Goal: Task Accomplishment & Management: Complete application form

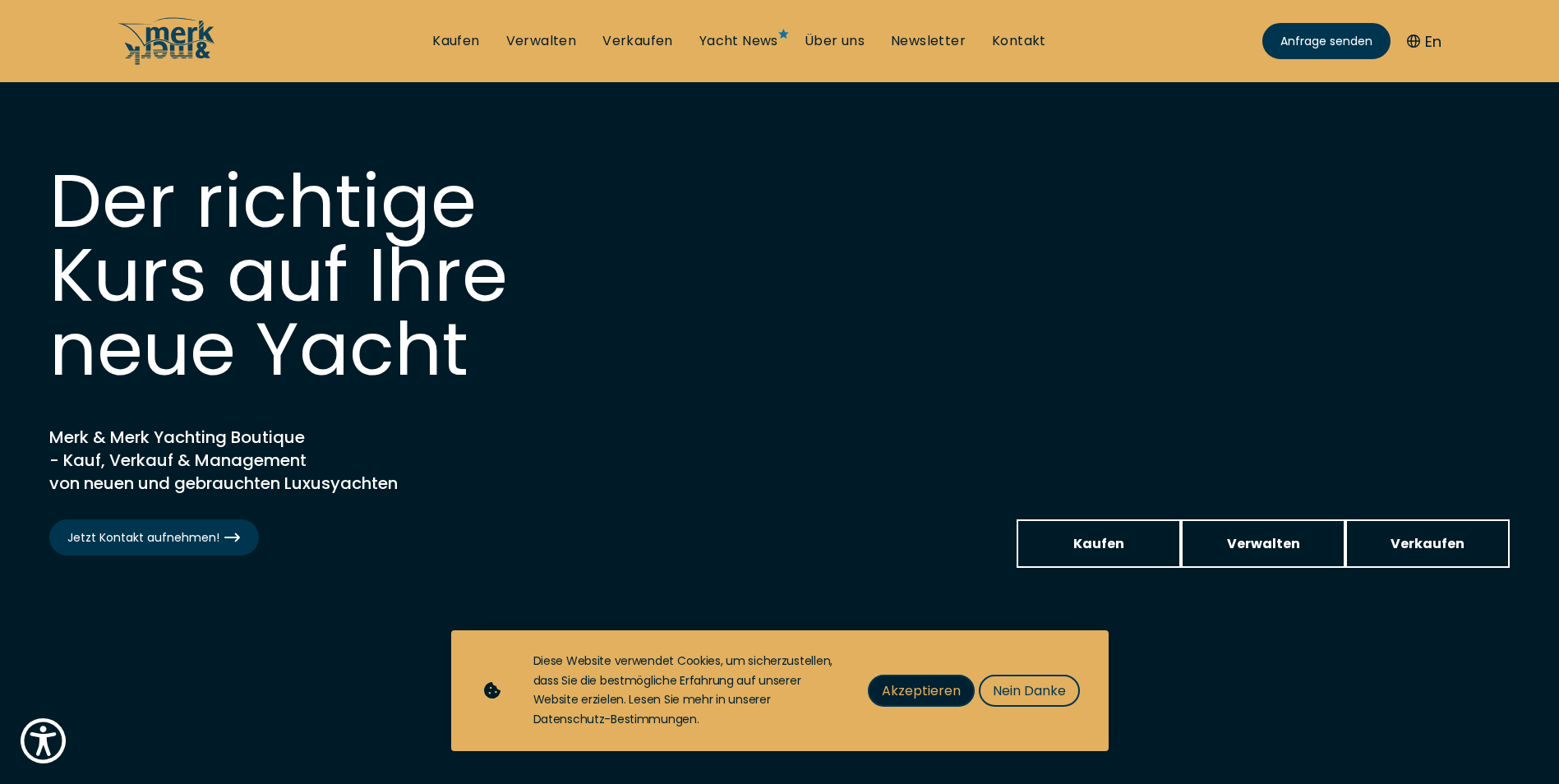
click at [942, 685] on span "Akzeptieren" at bounding box center [921, 689] width 79 height 21
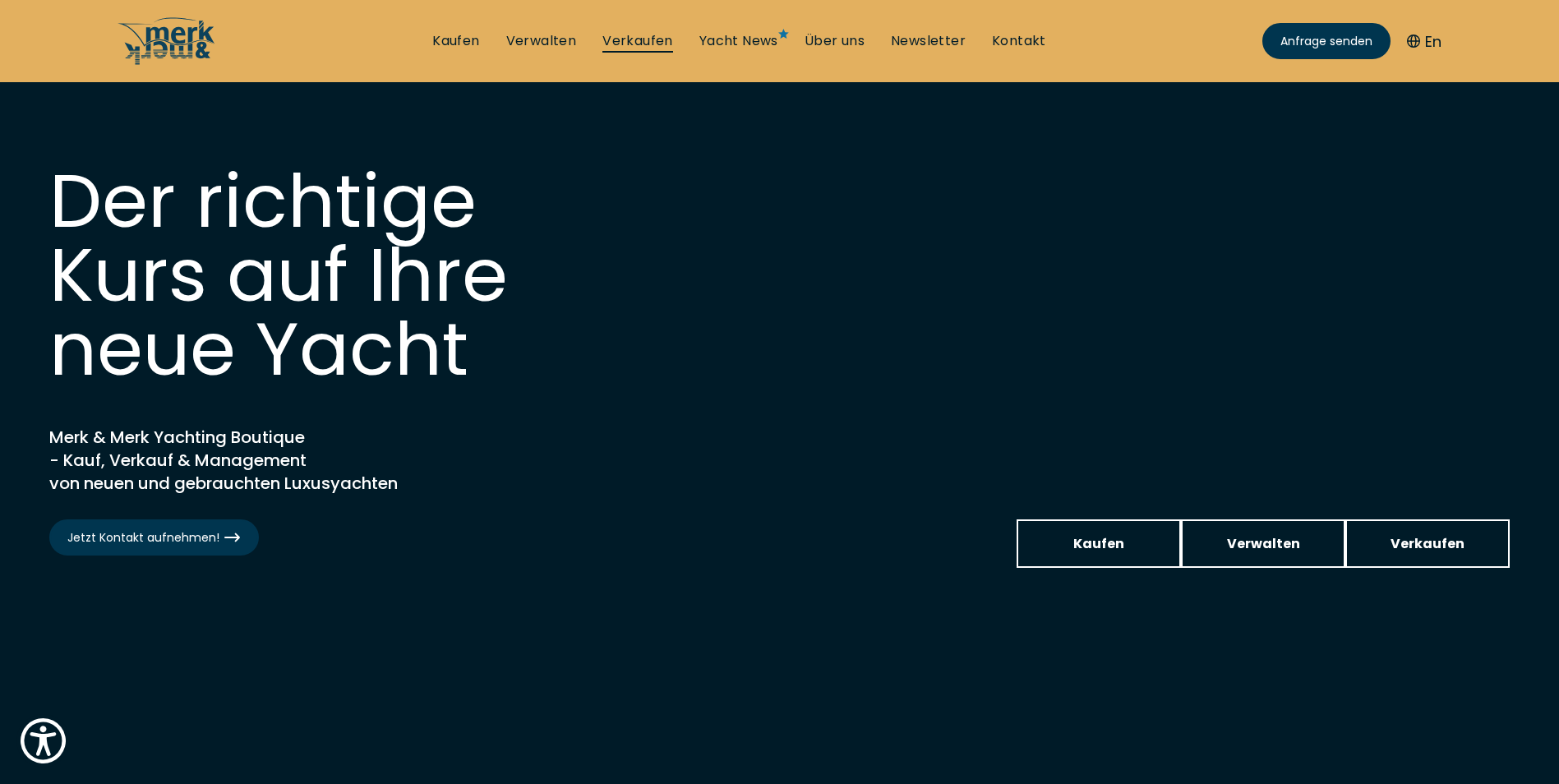
click at [621, 42] on link "Verkaufen" at bounding box center [638, 41] width 71 height 18
select select "sell"
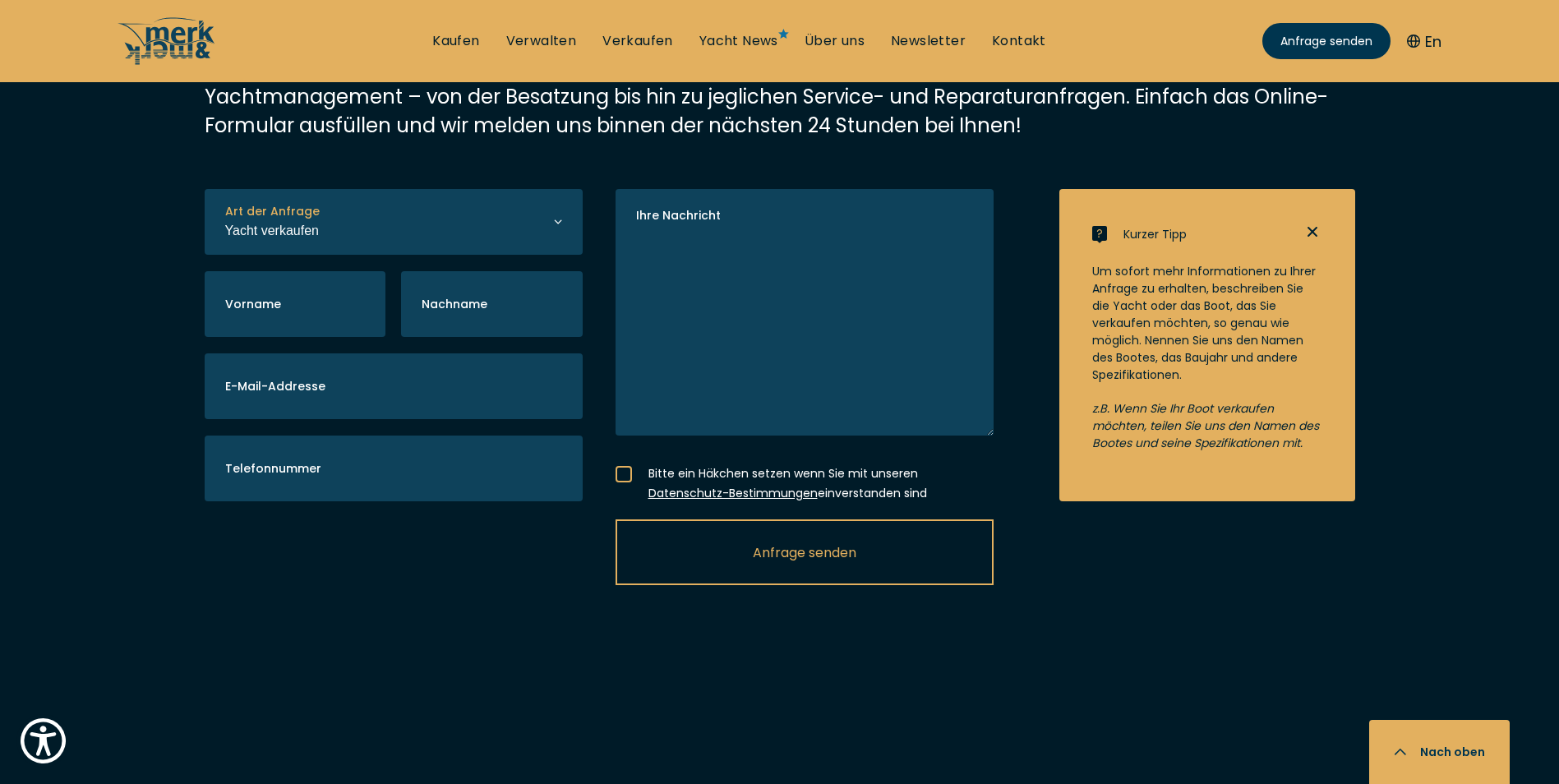
scroll to position [2957, 0]
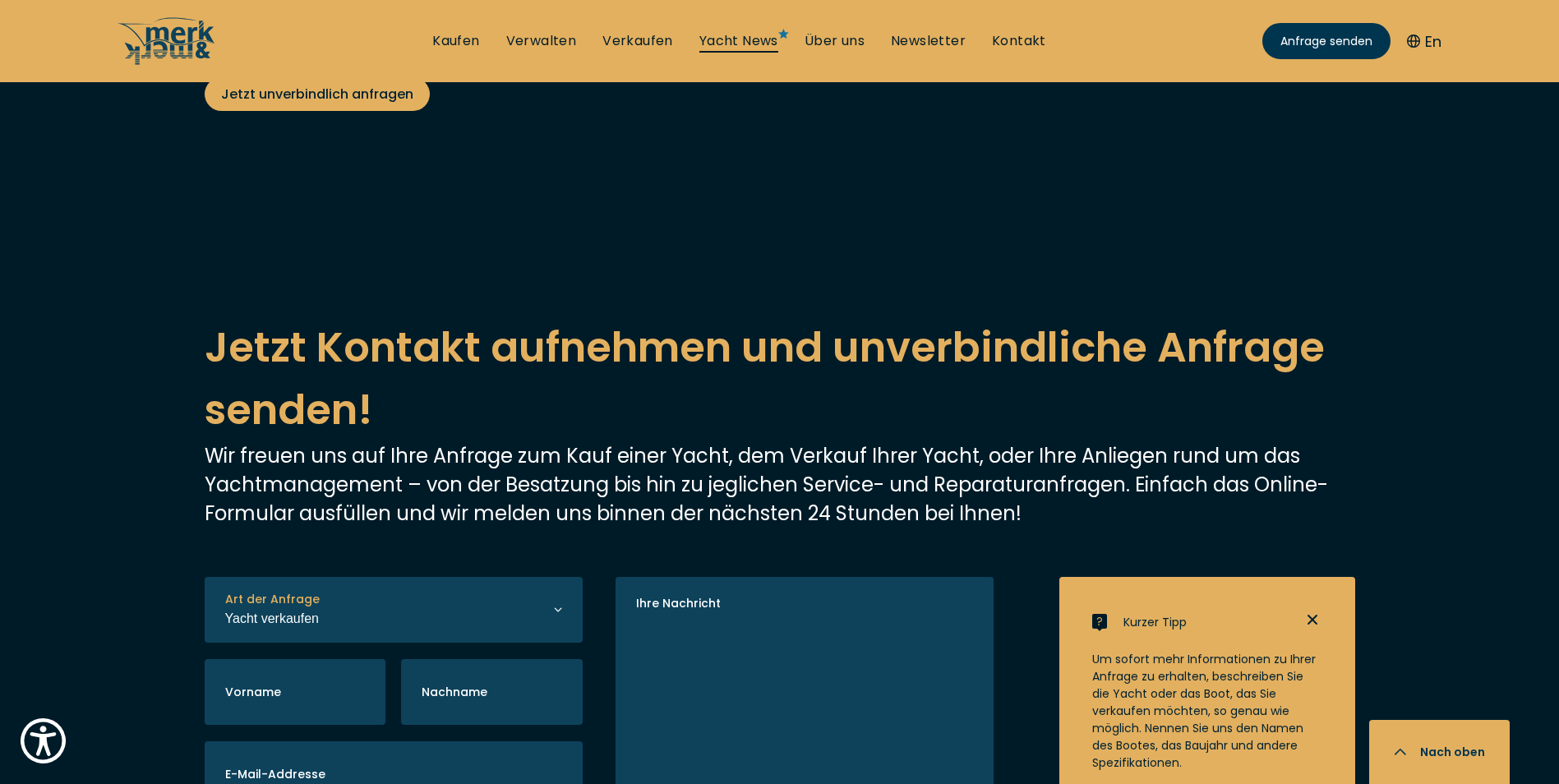
click at [765, 41] on link "Yacht News" at bounding box center [739, 41] width 79 height 18
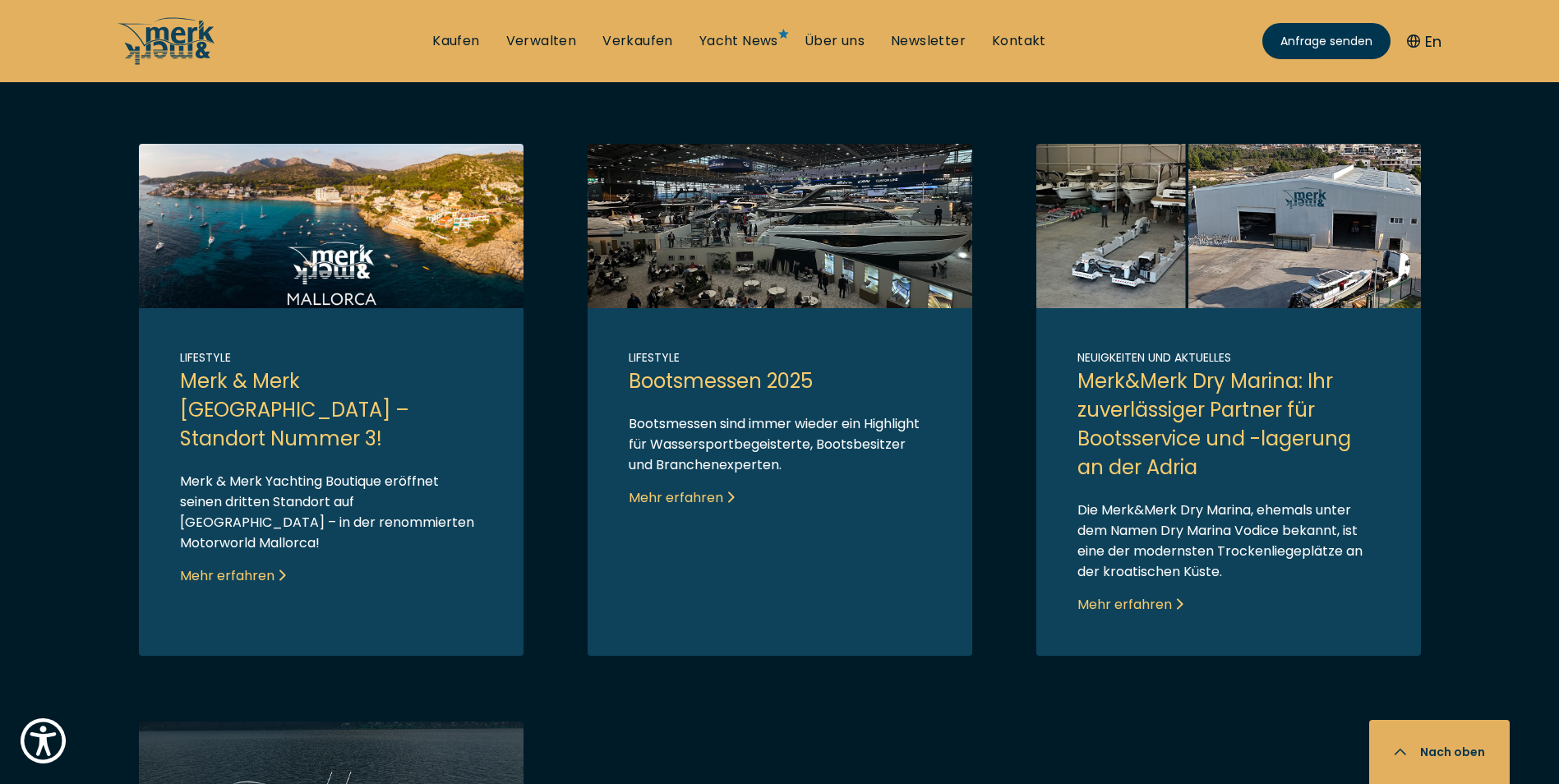
scroll to position [903, 0]
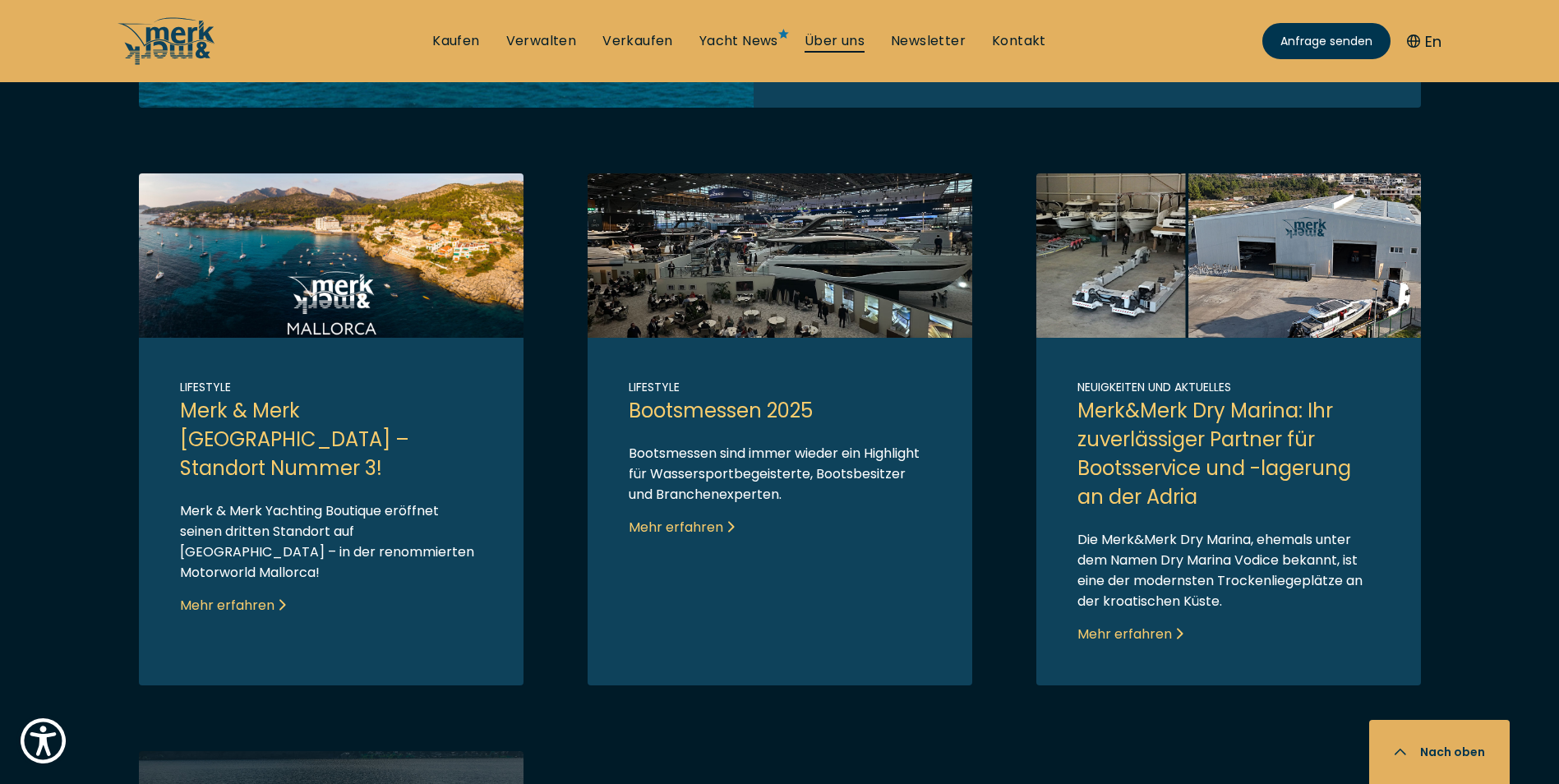
click at [848, 39] on link "Über uns" at bounding box center [834, 41] width 60 height 18
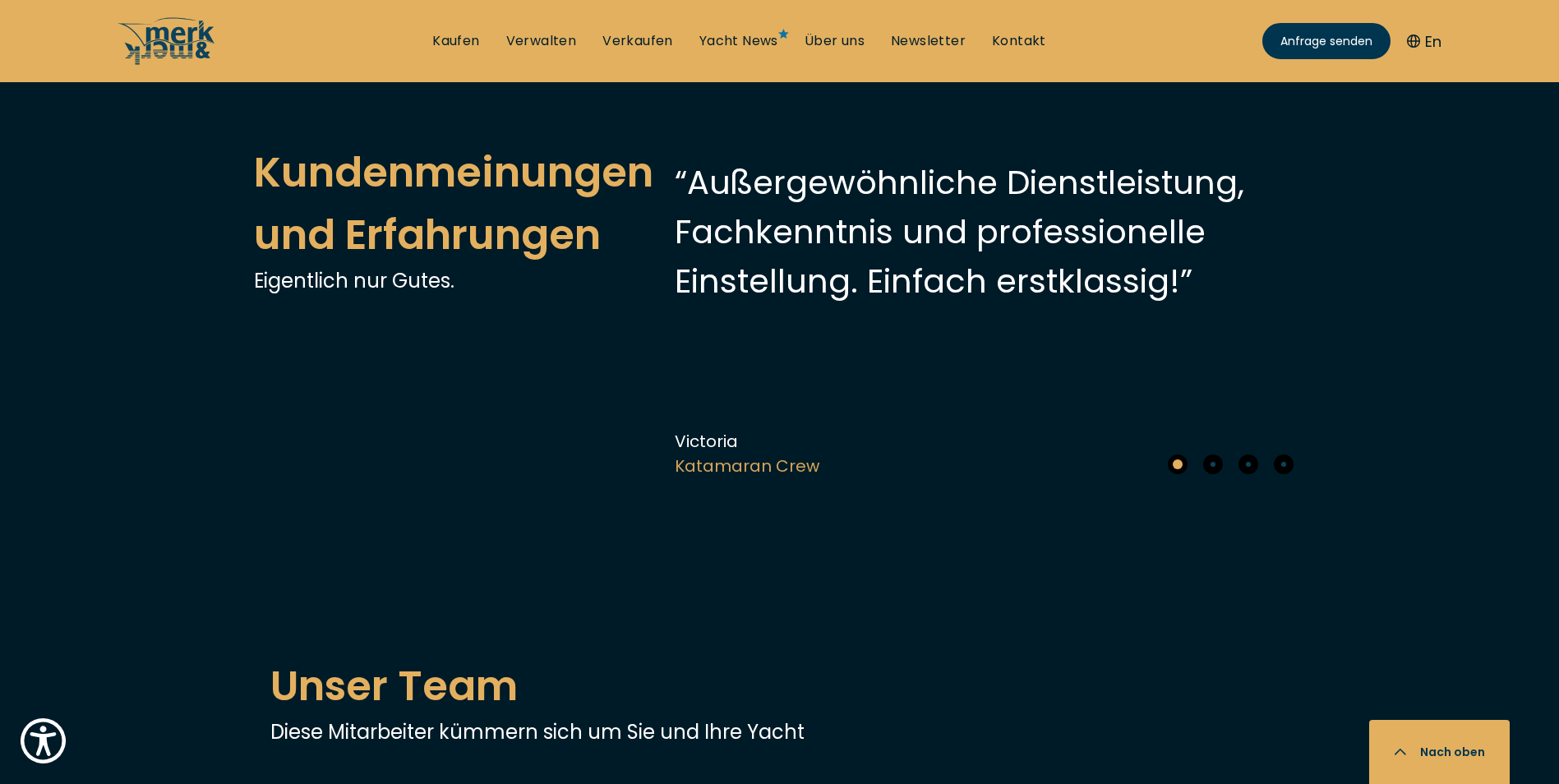
scroll to position [3943, 0]
